Goal: Information Seeking & Learning: Learn about a topic

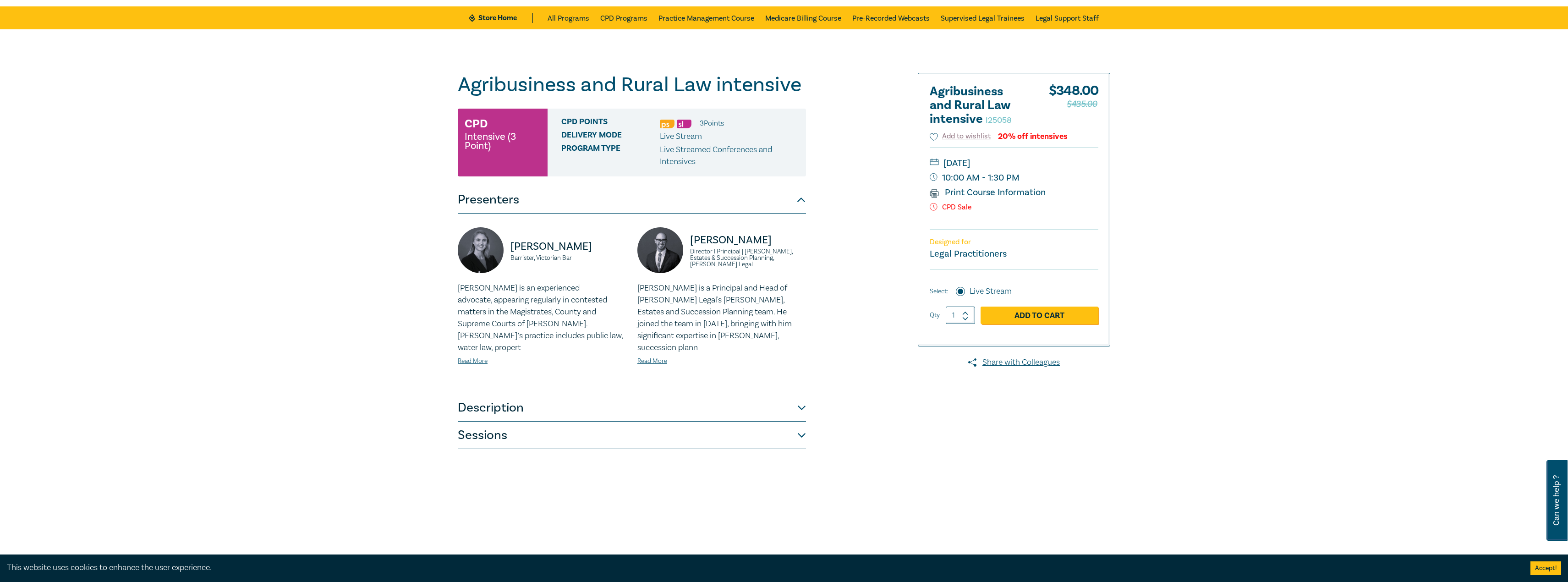
scroll to position [46, 0]
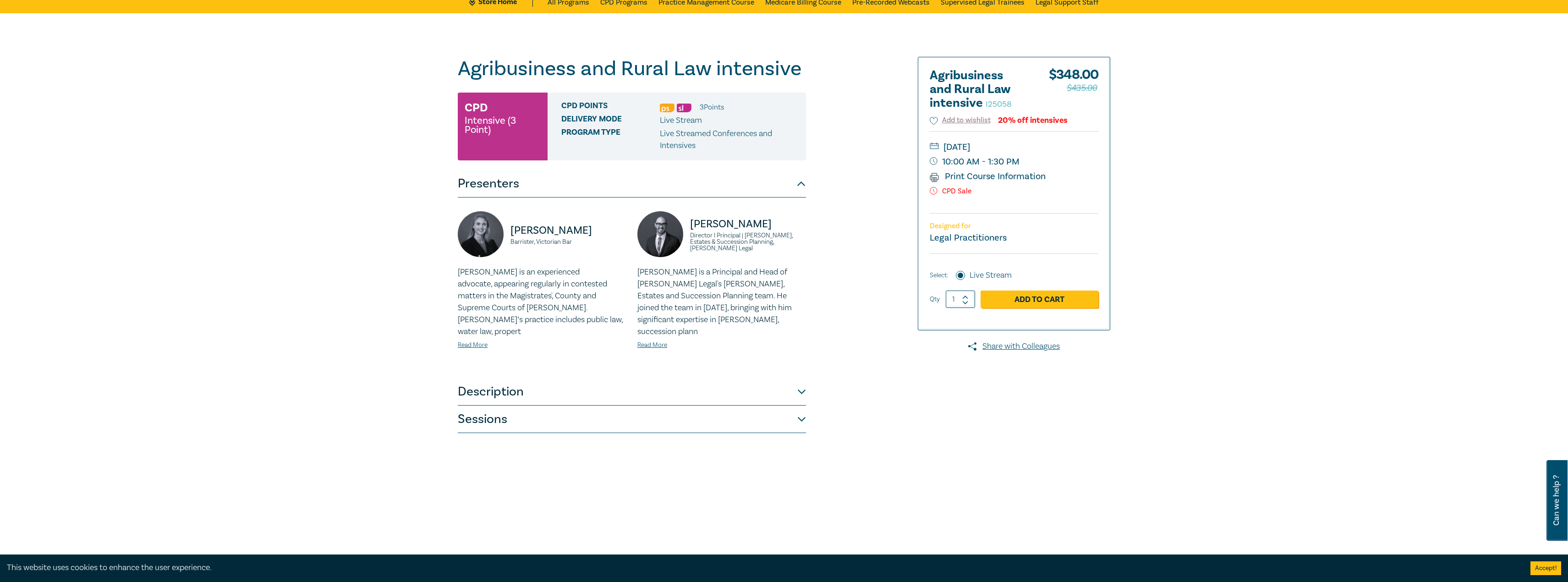
click at [603, 378] on button "Description" at bounding box center [632, 391] width 348 height 27
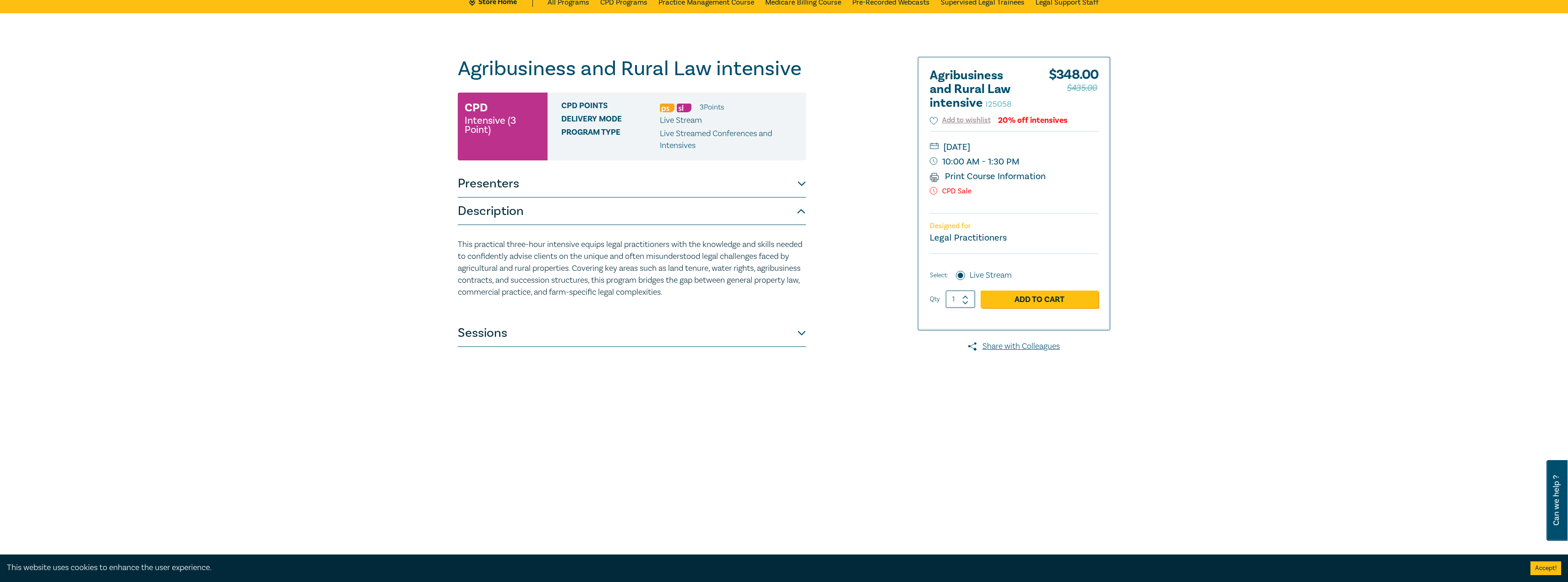
click at [600, 310] on div "This practical three-hour intensive equips legal practitioners with the knowled…" at bounding box center [632, 272] width 348 height 94
click at [592, 338] on button "Sessions" at bounding box center [632, 333] width 348 height 27
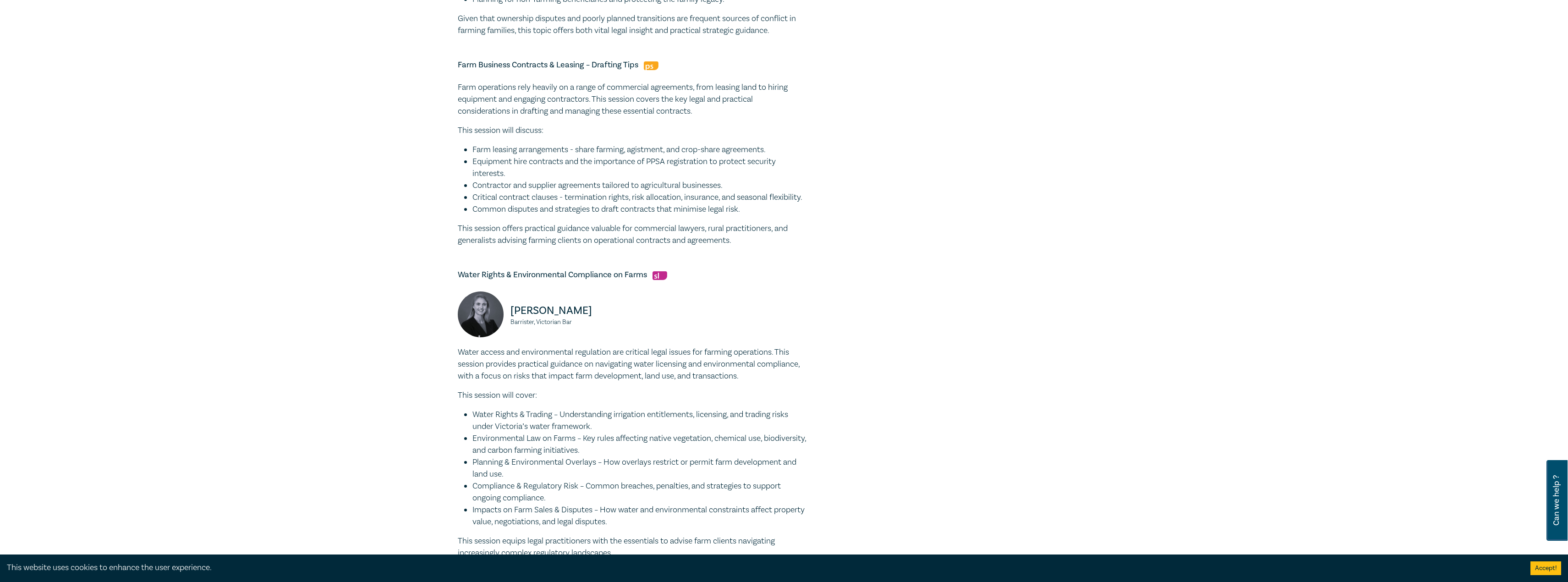
scroll to position [642, 0]
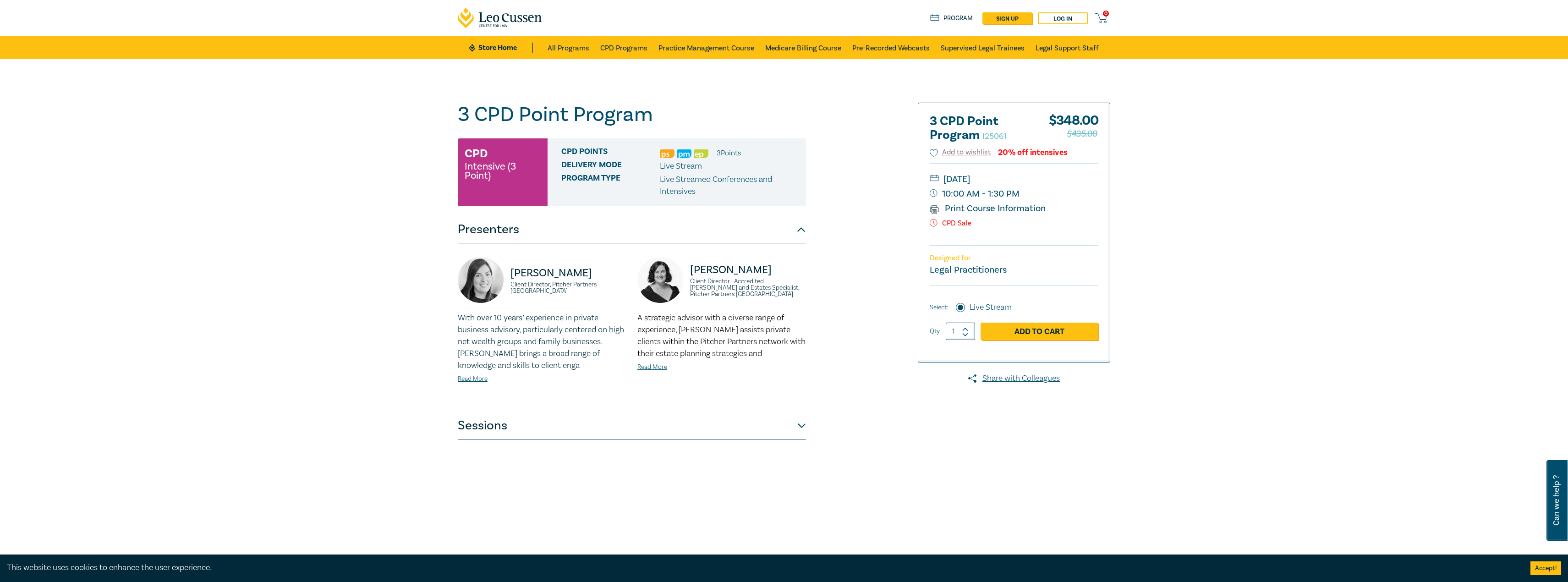
click at [609, 429] on button "Sessions" at bounding box center [632, 426] width 348 height 27
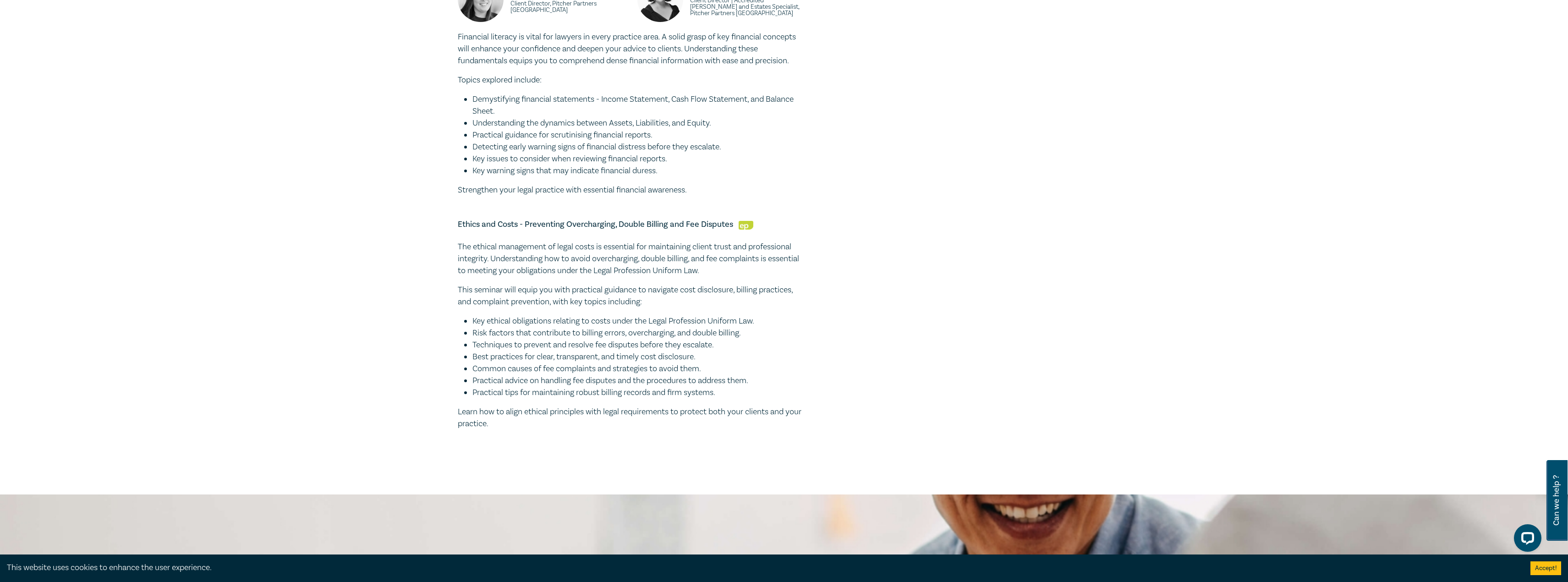
scroll to position [366, 0]
